Goal: Find specific page/section: Find specific page/section

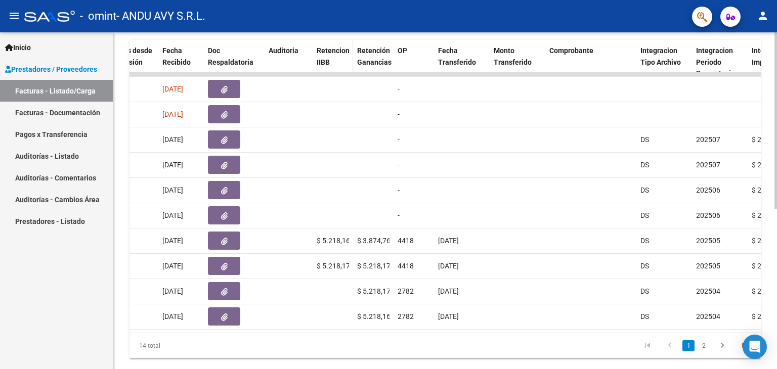
click at [328, 49] on span "Retencion IIBB" at bounding box center [333, 57] width 33 height 20
click at [325, 57] on span "Retencion IIBB" at bounding box center [333, 57] width 33 height 20
click at [290, 48] on span "Auditoria" at bounding box center [284, 51] width 30 height 8
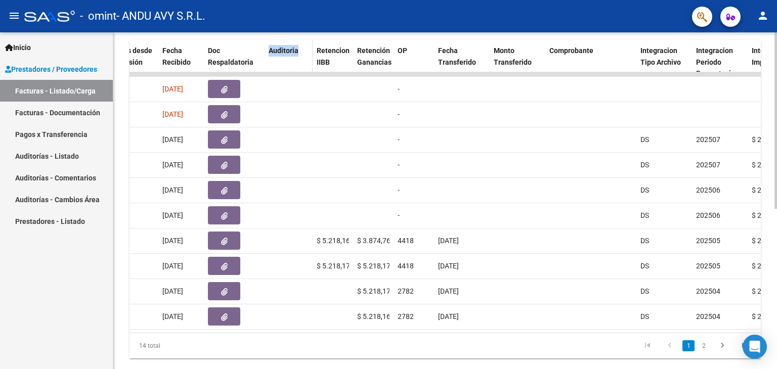
click at [290, 48] on span "Auditoria" at bounding box center [284, 51] width 30 height 8
click at [229, 62] on span "Doc Respaldatoria" at bounding box center [231, 57] width 46 height 20
click at [212, 48] on span "Doc Respaldatoria" at bounding box center [231, 57] width 46 height 20
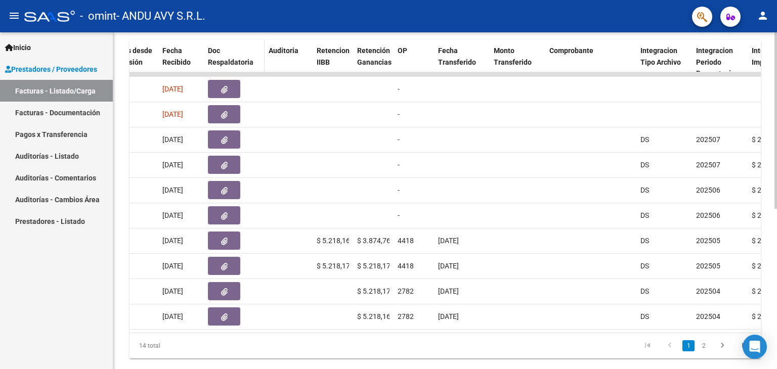
click at [228, 62] on span "Doc Respaldatoria" at bounding box center [231, 57] width 46 height 20
click at [228, 62] on span "Doc Respaldatoria" at bounding box center [231, 58] width 46 height 20
click at [218, 49] on span "Doc Respaldatoria" at bounding box center [231, 58] width 46 height 20
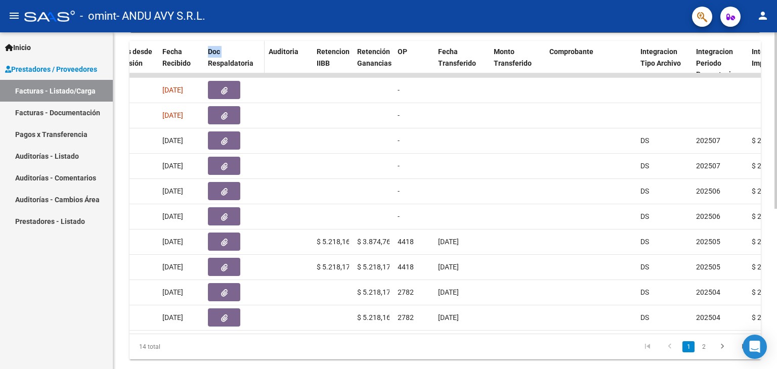
click at [218, 49] on span "Doc Respaldatoria" at bounding box center [231, 58] width 46 height 20
click at [168, 62] on span "Fecha Recibido" at bounding box center [176, 58] width 28 height 20
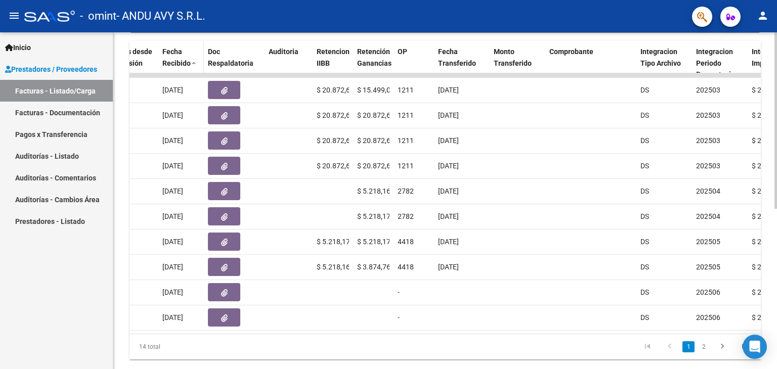
click at [186, 62] on span "Fecha Recibido" at bounding box center [176, 58] width 28 height 20
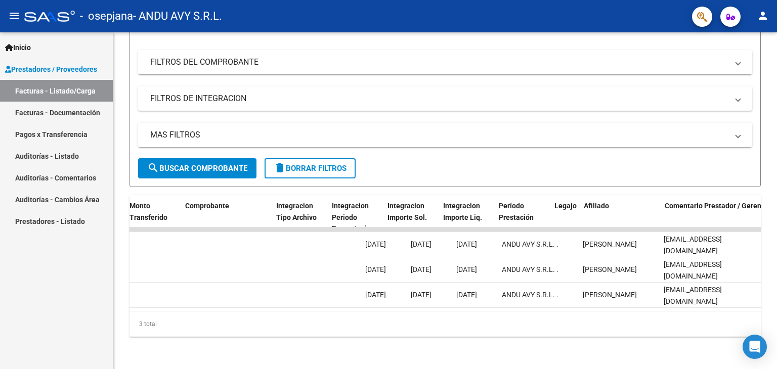
scroll to position [0, 949]
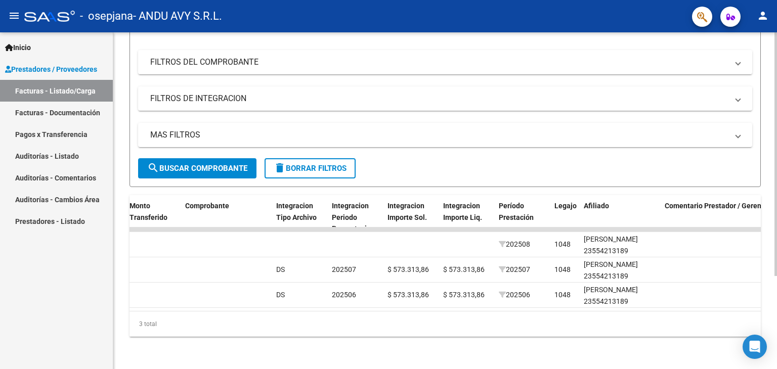
drag, startPoint x: 445, startPoint y: 301, endPoint x: 422, endPoint y: 301, distance: 22.3
click at [422, 301] on datatable-body "59427 Integración ANDU AVY S.R.L. 30711722390 Factura C: 1001 - 1246 $ 573.313,…" at bounding box center [444, 269] width 631 height 83
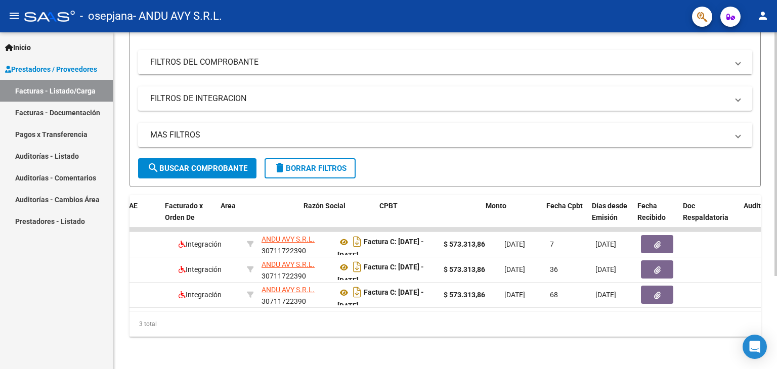
scroll to position [0, 84]
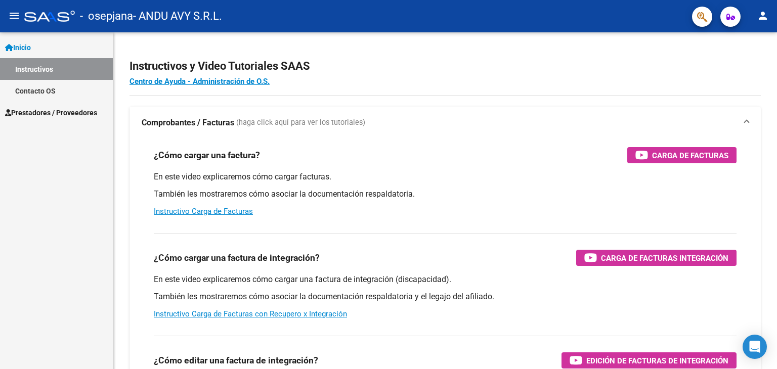
click at [457, 277] on p "En este video explicaremos cómo cargar una factura de integración (discapacidad…" at bounding box center [445, 279] width 583 height 11
click at [38, 116] on span "Prestadores / Proveedores" at bounding box center [51, 112] width 92 height 11
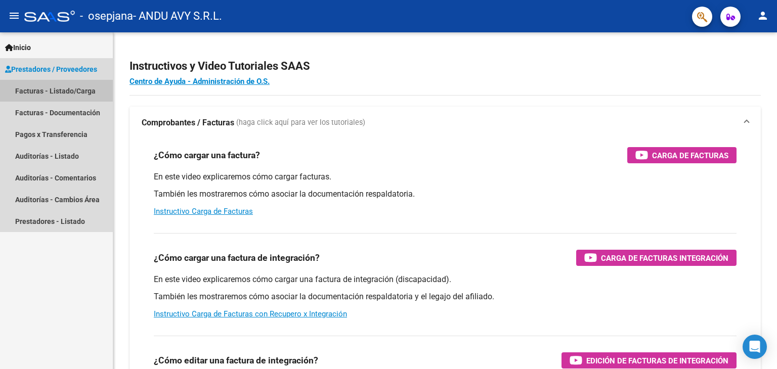
click at [35, 90] on link "Facturas - Listado/Carga" at bounding box center [56, 91] width 113 height 22
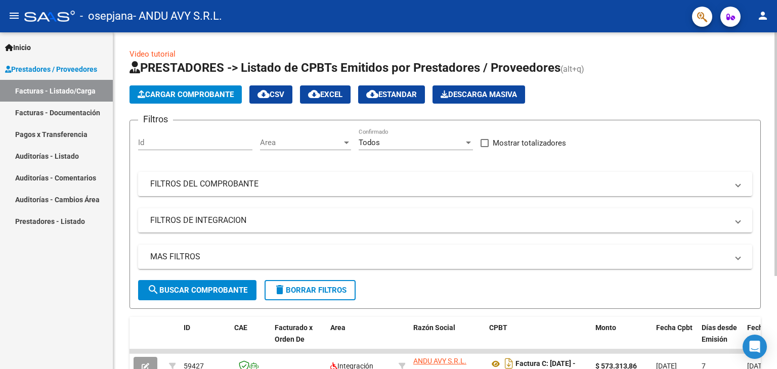
scroll to position [128, 0]
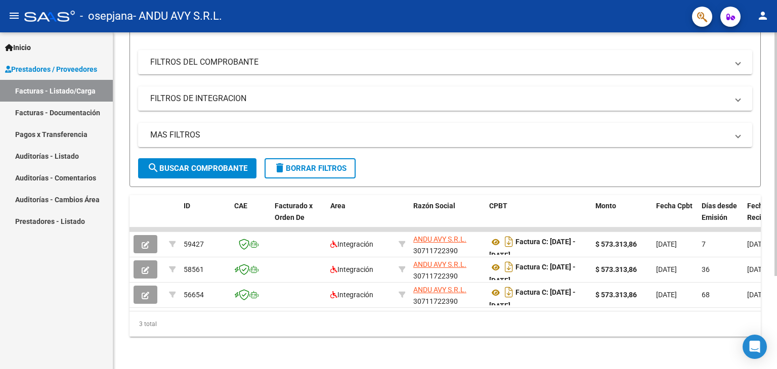
click at [775, 319] on div at bounding box center [775, 200] width 3 height 337
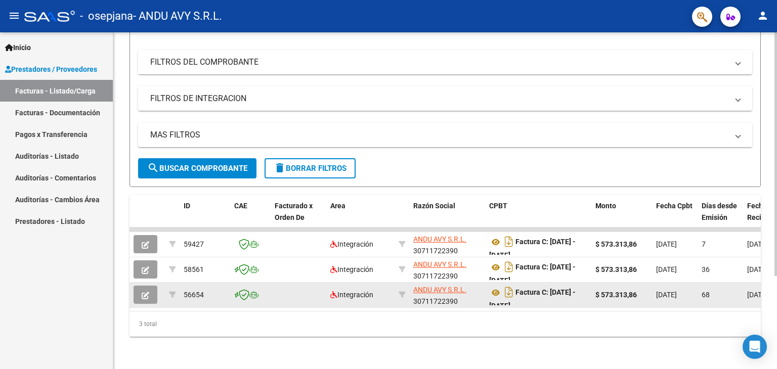
click at [677, 291] on span "[DATE]" at bounding box center [666, 295] width 21 height 8
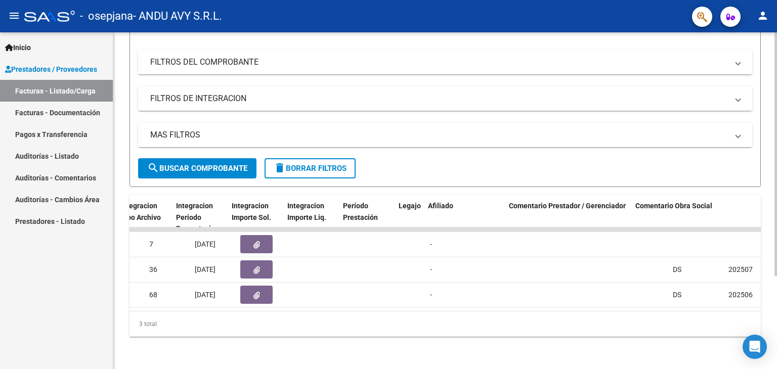
scroll to position [0, 1104]
